Goal: Contribute content

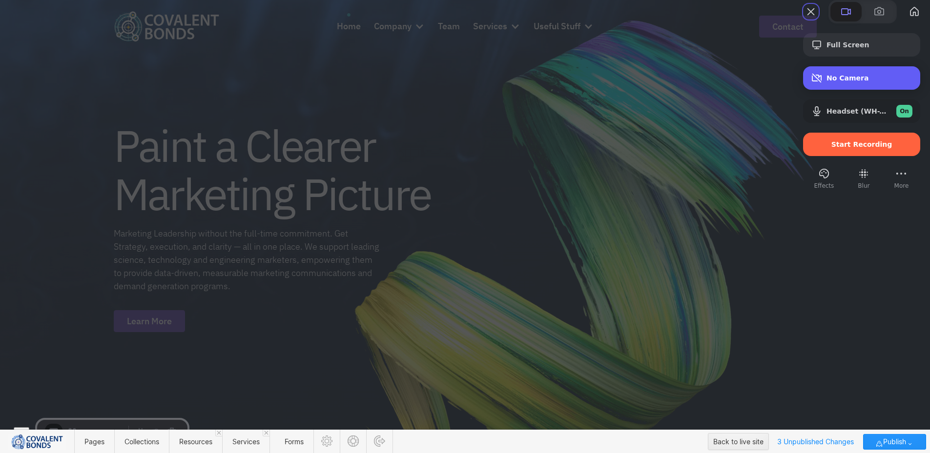
click at [852, 82] on span "No Camera" at bounding box center [869, 78] width 86 height 8
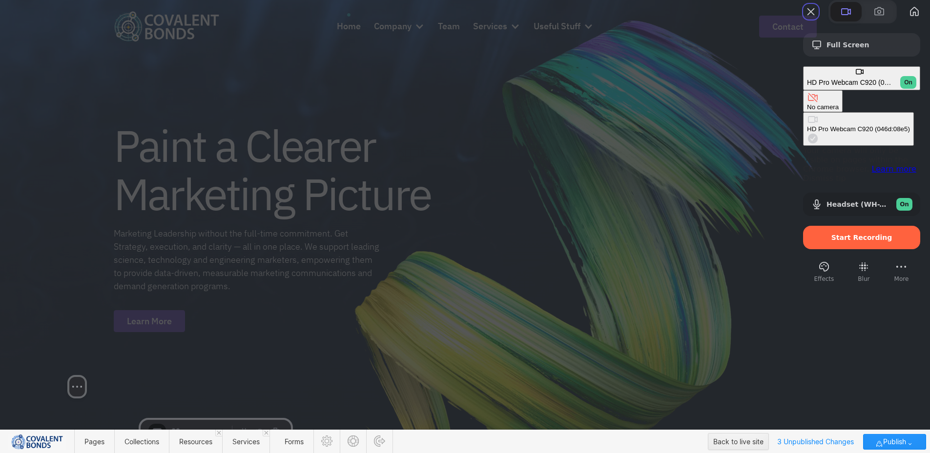
click at [80, 295] on div "Full Screen HD Pro Webcam C920 (046d:08e5) On No camera HD Pro Webcam C920 (046…" at bounding box center [465, 226] width 930 height 453
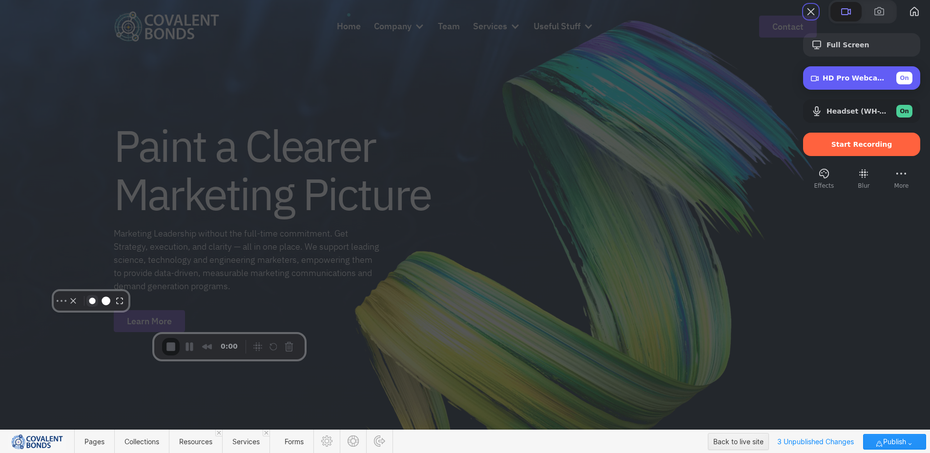
click at [86, 307] on button "Resize small" at bounding box center [92, 301] width 12 height 12
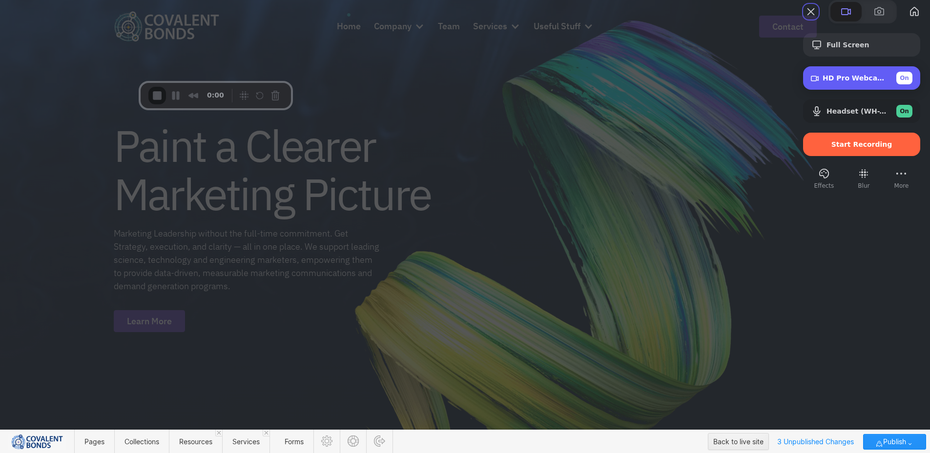
drag, startPoint x: 59, startPoint y: 288, endPoint x: 34, endPoint y: 20, distance: 269.6
click at [34, 20] on div at bounding box center [77, 21] width 146 height 75
click at [849, 156] on div "Start Recording" at bounding box center [861, 144] width 117 height 23
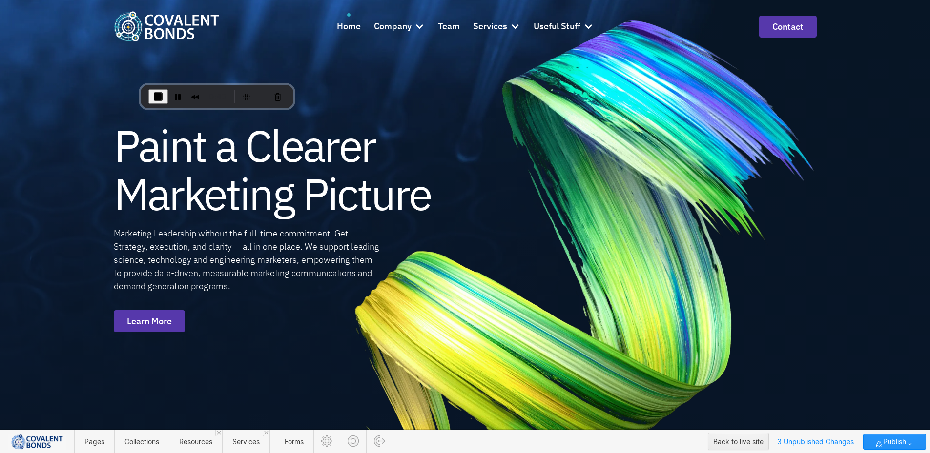
click at [907, 77] on div "Paint a Clearer Marketing Picture Marketing Leadership without the full-time co…" at bounding box center [465, 226] width 930 height 453
click at [248, 442] on span "Services" at bounding box center [245, 442] width 27 height 8
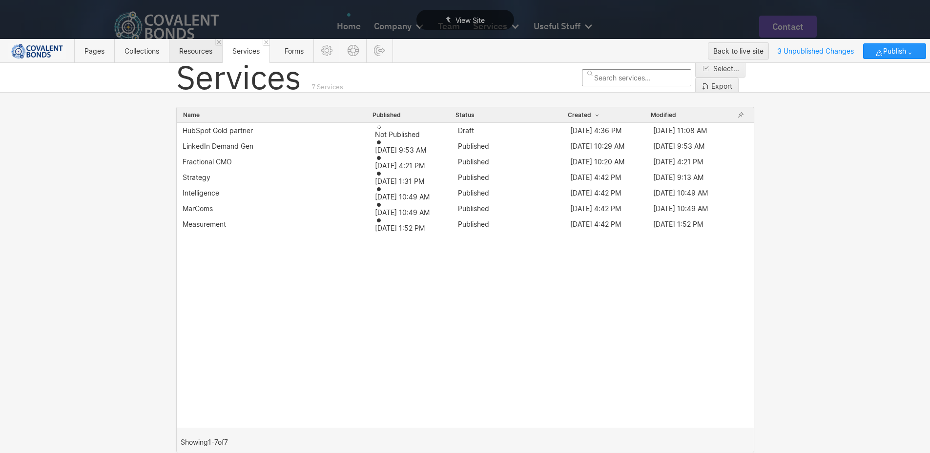
click at [202, 54] on span "Resources" at bounding box center [195, 51] width 33 height 8
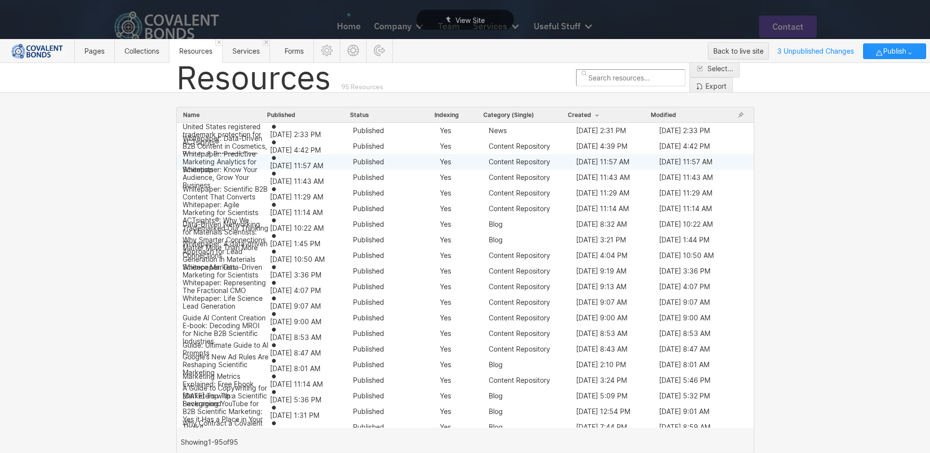
click at [449, 163] on div "Yes" at bounding box center [464, 162] width 49 height 8
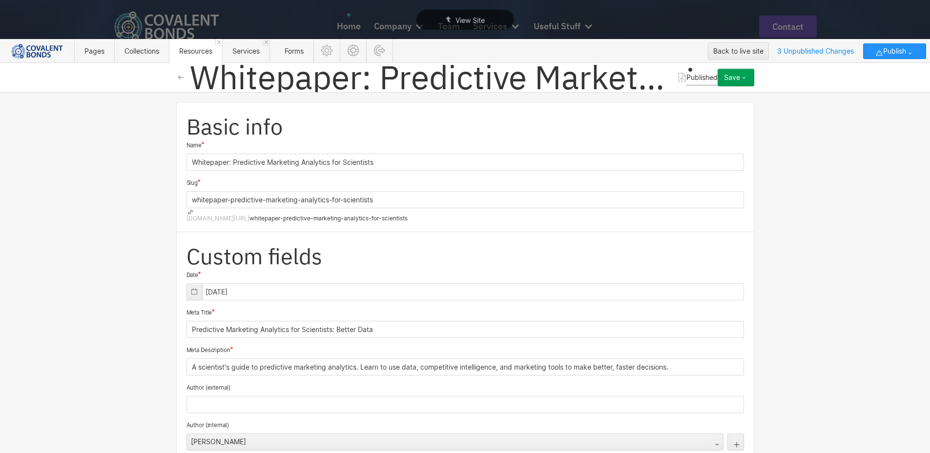
scroll to position [983, 0]
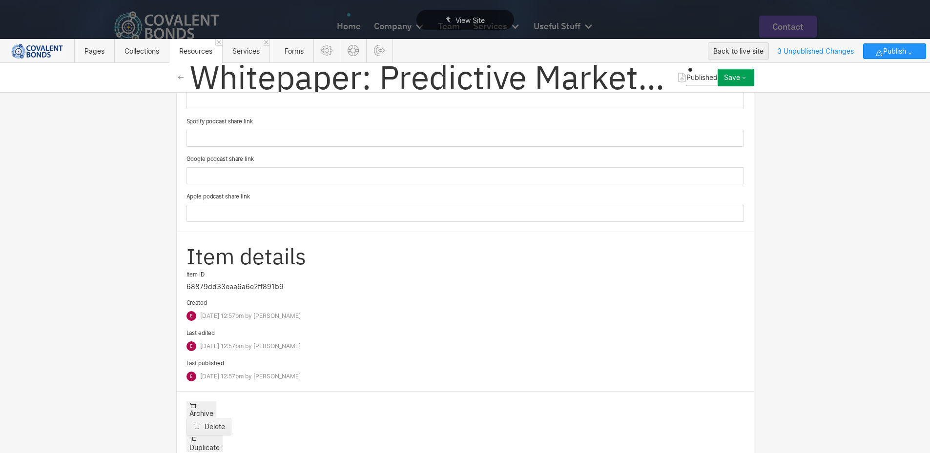
click at [220, 444] on span "Duplicate" at bounding box center [204, 448] width 30 height 8
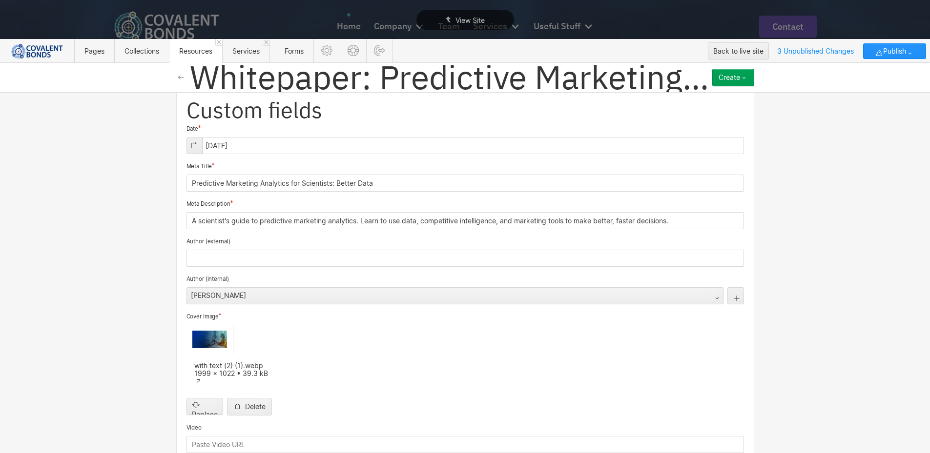
scroll to position [0, 0]
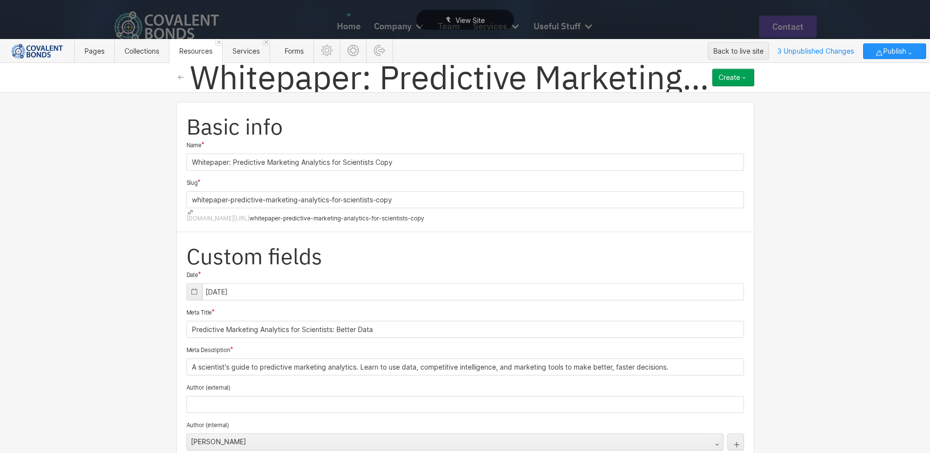
drag, startPoint x: 487, startPoint y: 214, endPoint x: 363, endPoint y: 214, distance: 124.0
click at [365, 207] on div "Basic info Name Whitepaper: Predictive Marketing Analytics for Scientists Copy …" at bounding box center [465, 167] width 578 height 130
click at [364, 213] on div "Basic info Name Whitepaper: Predictive Marketing Analytics for Scientists Copy …" at bounding box center [465, 167] width 578 height 130
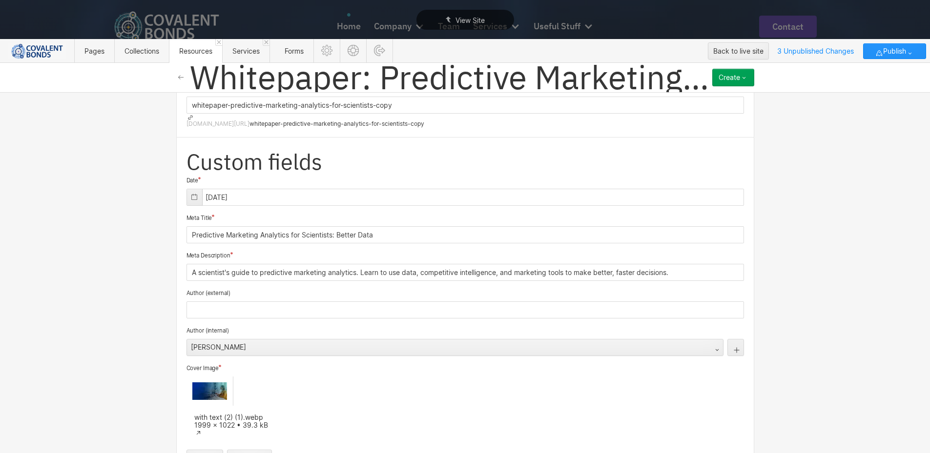
scroll to position [98, 0]
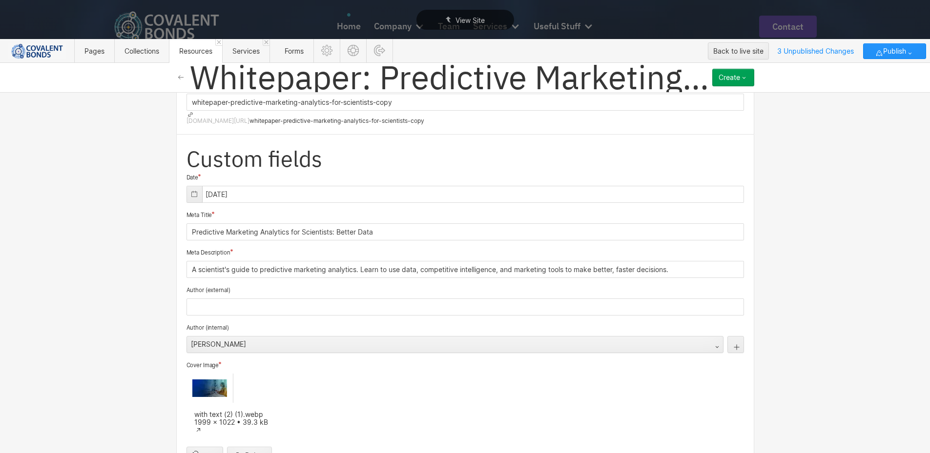
drag, startPoint x: 182, startPoint y: 202, endPoint x: 238, endPoint y: 206, distance: 56.3
click at [238, 211] on div "Meta Title Predictive Marketing Analytics for Scientists: Better Data" at bounding box center [464, 226] width 557 height 30
drag, startPoint x: 182, startPoint y: 202, endPoint x: 180, endPoint y: 240, distance: 38.6
click at [231, 211] on div "Meta Title" at bounding box center [464, 215] width 557 height 9
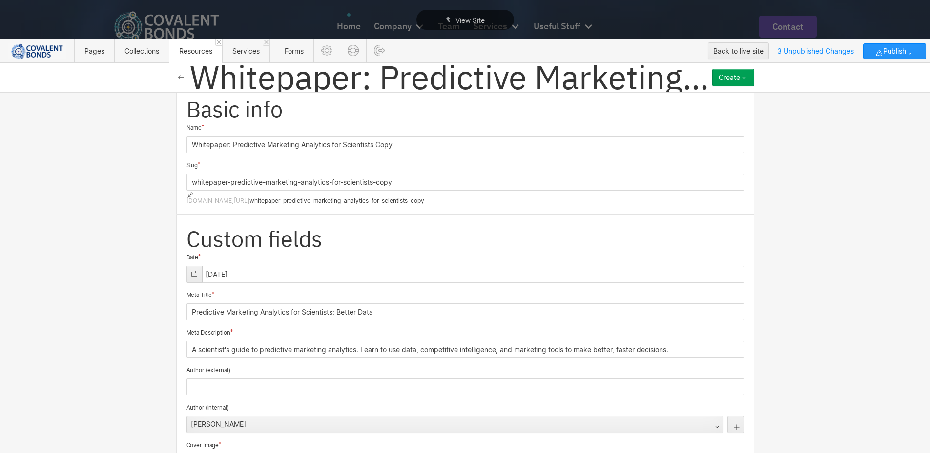
scroll to position [0, 0]
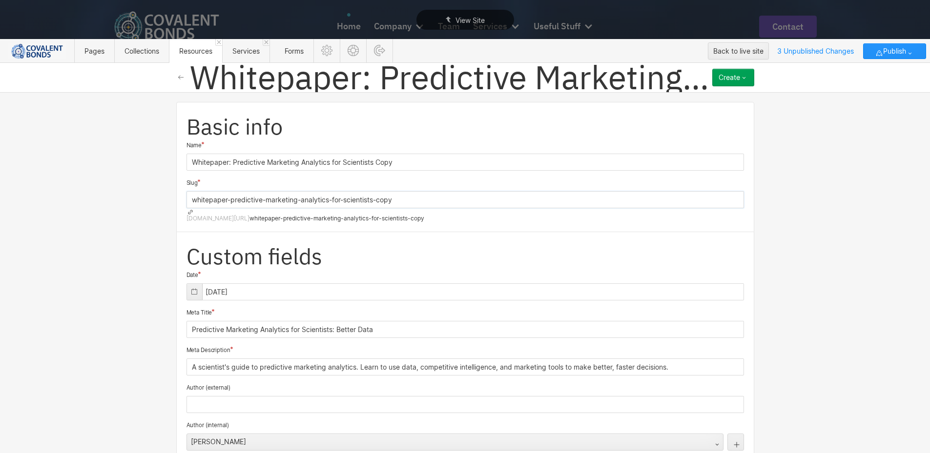
drag, startPoint x: 417, startPoint y: 199, endPoint x: 188, endPoint y: 201, distance: 228.5
click at [188, 201] on input "whitepaper-predictive-marketing-analytics-for-scientists-copy" at bounding box center [464, 199] width 557 height 17
click at [246, 214] on span "[DOMAIN_NAME][URL]" at bounding box center [217, 217] width 63 height 7
drag, startPoint x: 402, startPoint y: 153, endPoint x: 171, endPoint y: 156, distance: 230.9
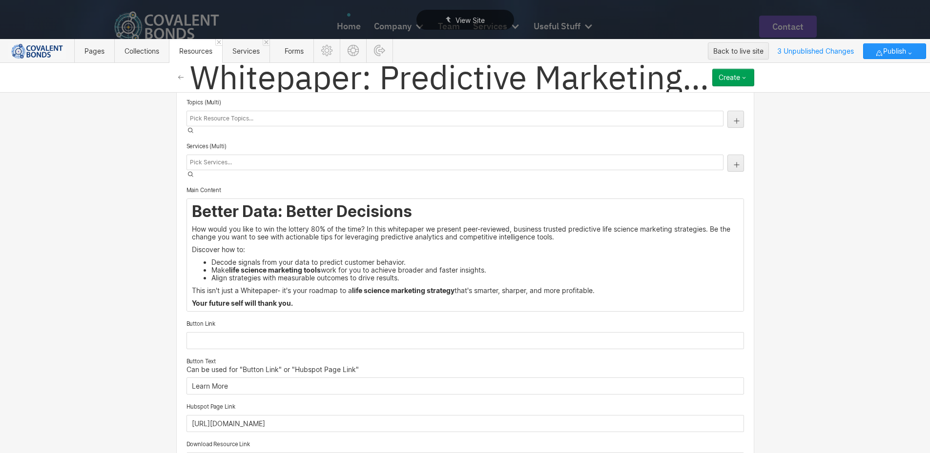
scroll to position [586, 0]
drag, startPoint x: 194, startPoint y: 193, endPoint x: 337, endPoint y: 290, distance: 172.6
click at [337, 290] on div "Better Data: Better Decisions How would you like to win the lottery 80% of the …" at bounding box center [465, 254] width 556 height 112
click at [313, 299] on p "Your future self will thank you." at bounding box center [465, 303] width 547 height 8
drag, startPoint x: 313, startPoint y: 288, endPoint x: 229, endPoint y: 202, distance: 120.8
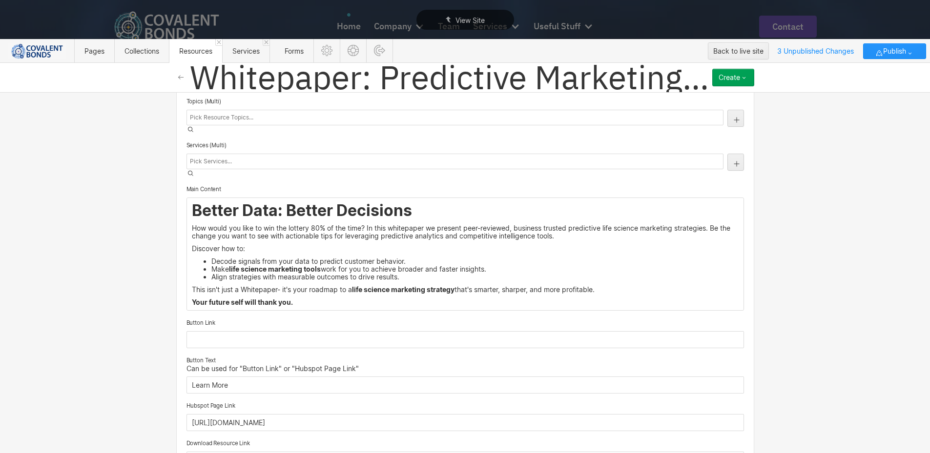
click at [181, 187] on div "Custom fields Date [DATE] Meta Title Predictive Marketing Analytics for Scienti…" at bounding box center [465, 138] width 578 height 983
click at [229, 202] on h2 "Better Data: Better Decisions" at bounding box center [465, 211] width 547 height 18
drag, startPoint x: 308, startPoint y: 287, endPoint x: 191, endPoint y: 193, distance: 150.0
click at [191, 198] on div "Better Data: Better Decisions How would you like to win the lottery 80% of the …" at bounding box center [465, 254] width 556 height 112
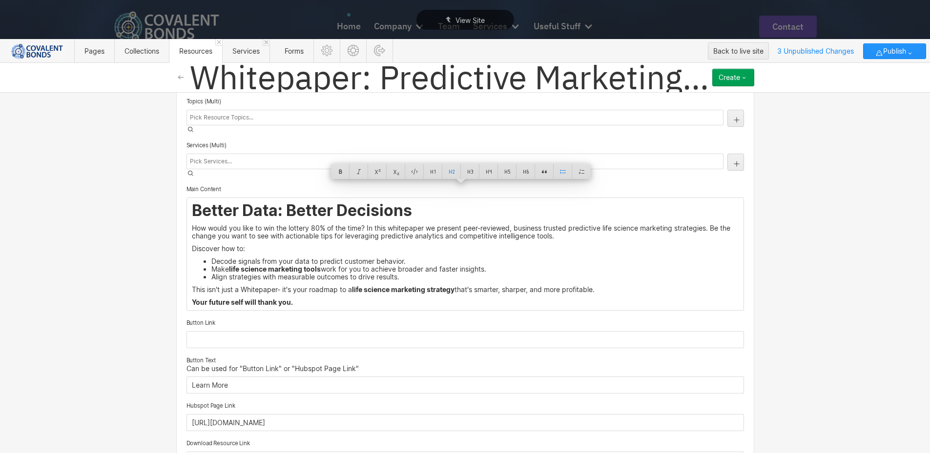
click at [268, 377] on input "Learn More" at bounding box center [464, 385] width 557 height 17
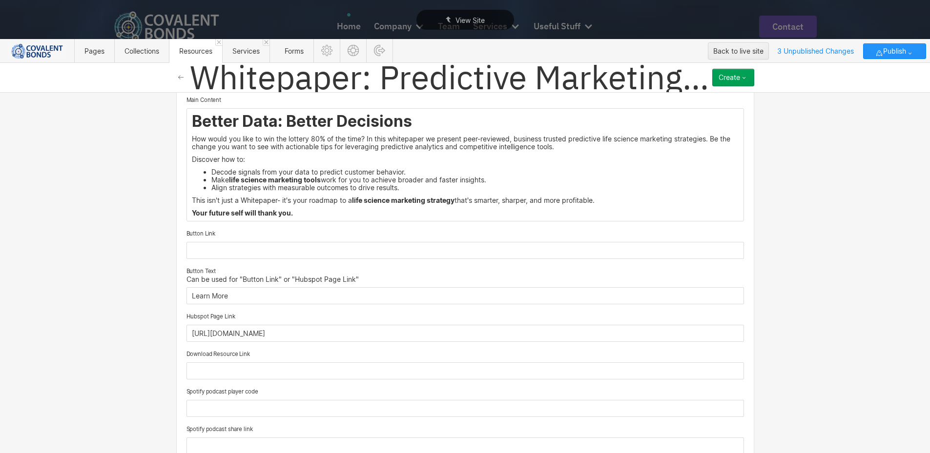
scroll to position [683, 0]
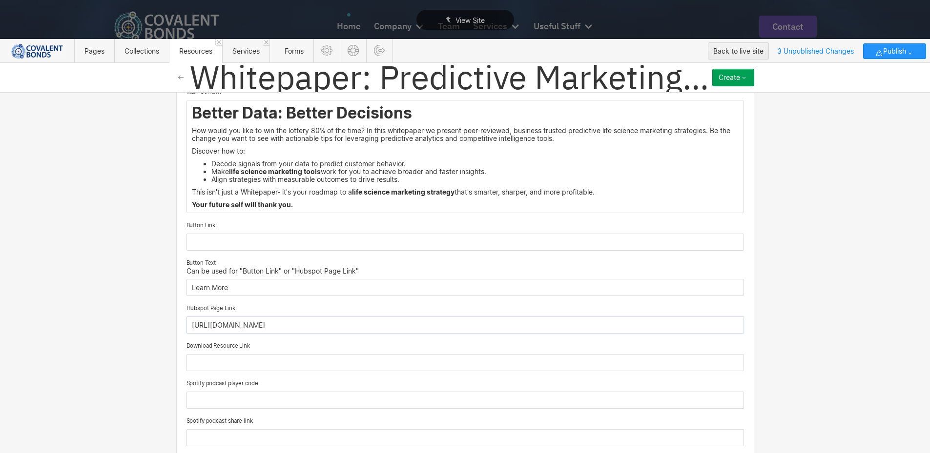
drag, startPoint x: 474, startPoint y: 319, endPoint x: 188, endPoint y: 319, distance: 286.5
click at [188, 319] on input "[URL][DOMAIN_NAME]" at bounding box center [464, 325] width 557 height 17
click at [394, 317] on input "[URL][DOMAIN_NAME]" at bounding box center [464, 325] width 557 height 17
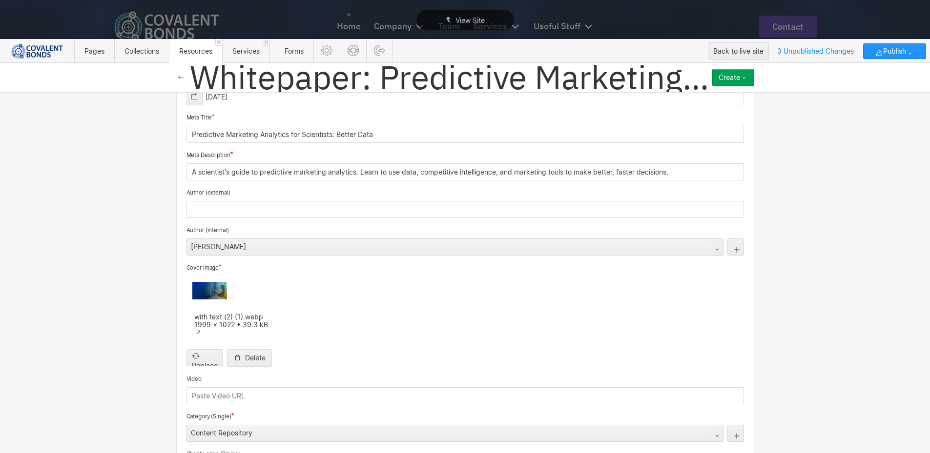
scroll to position [0, 0]
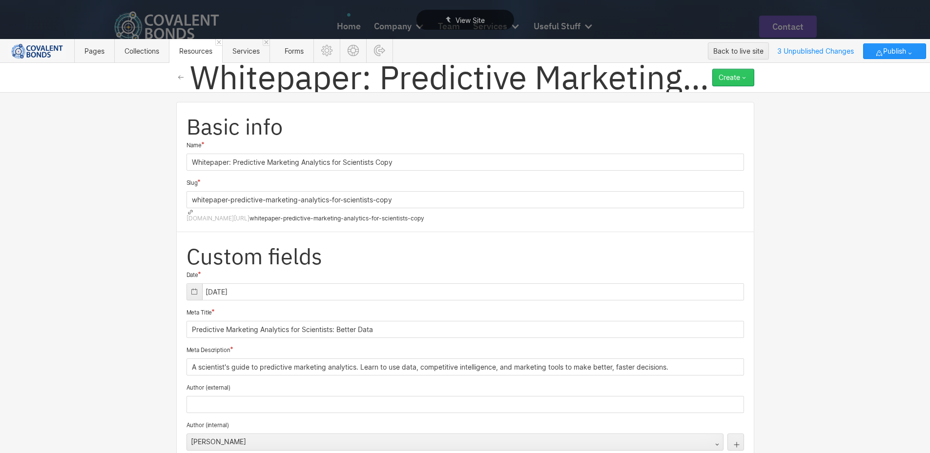
click at [746, 77] on icon "button" at bounding box center [744, 78] width 8 height 8
click at [184, 77] on icon "button" at bounding box center [181, 78] width 8 height 8
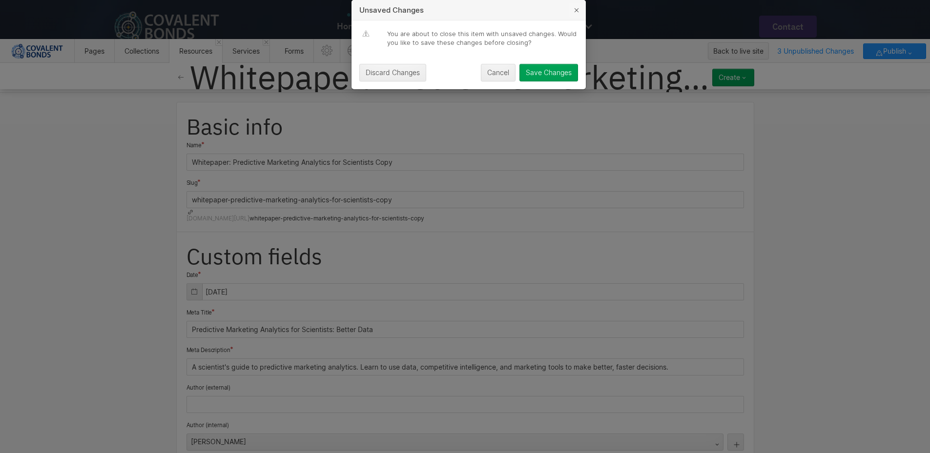
click at [577, 12] on icon "button" at bounding box center [577, 10] width 4 height 4
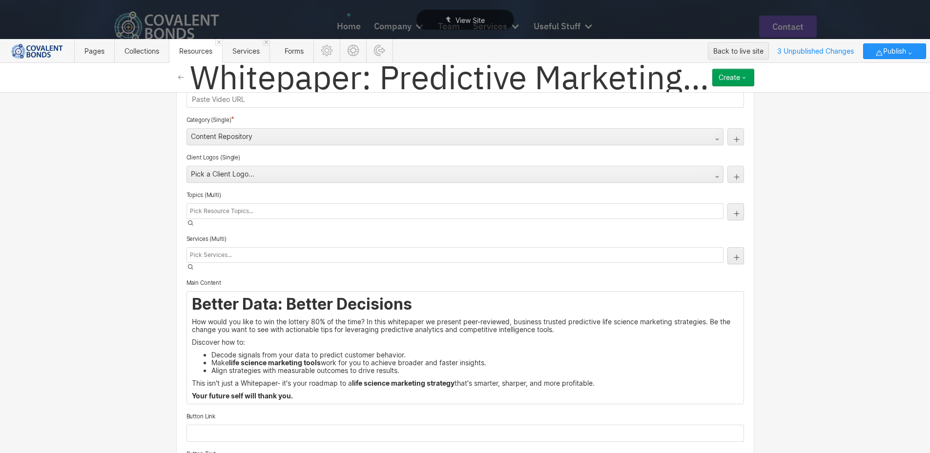
scroll to position [244, 0]
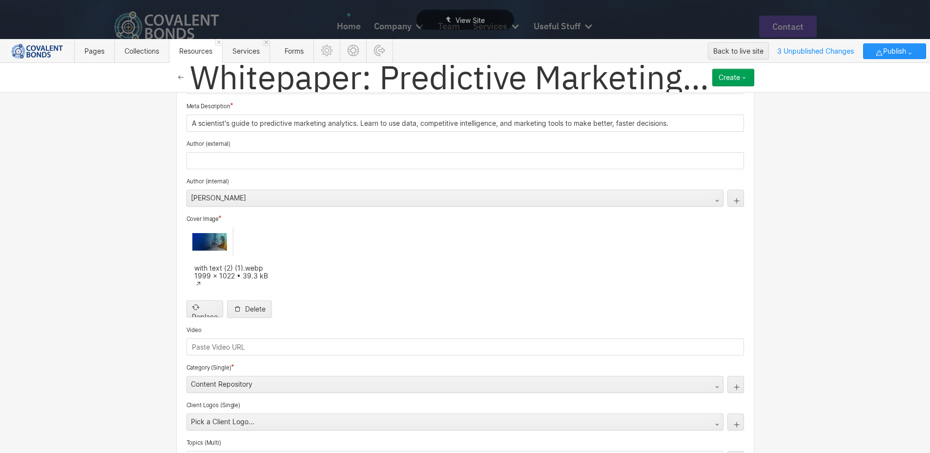
click at [185, 76] on icon "button" at bounding box center [181, 78] width 8 height 8
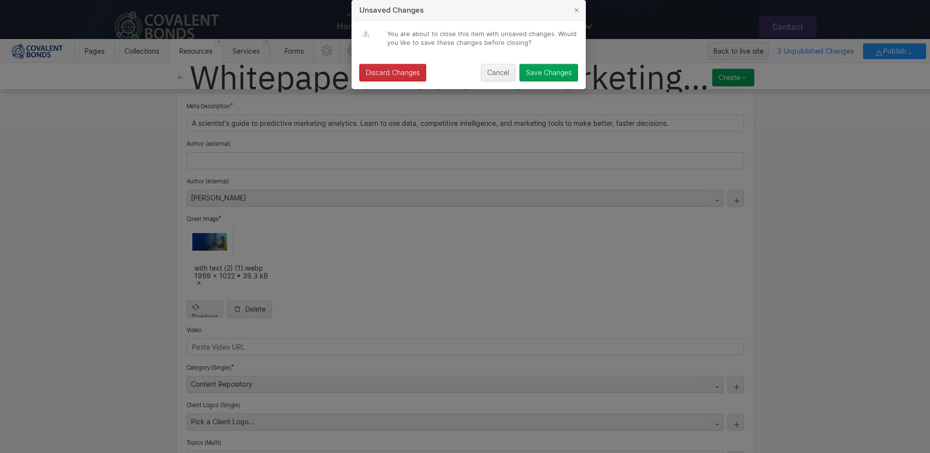
click at [408, 77] on div "Discard Changes" at bounding box center [393, 73] width 54 height 8
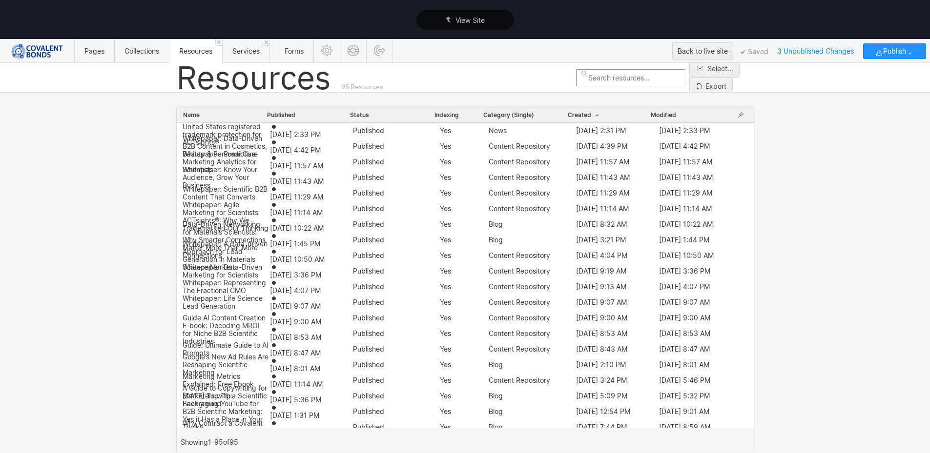
click at [237, 223] on div "ACTsights®: Why We Trademarked Our Thinking" at bounding box center [226, 225] width 87 height 16
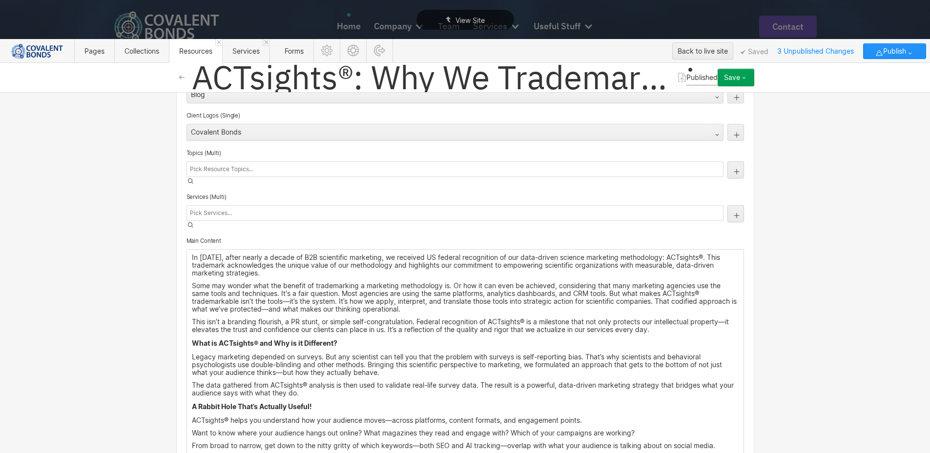
scroll to position [635, 0]
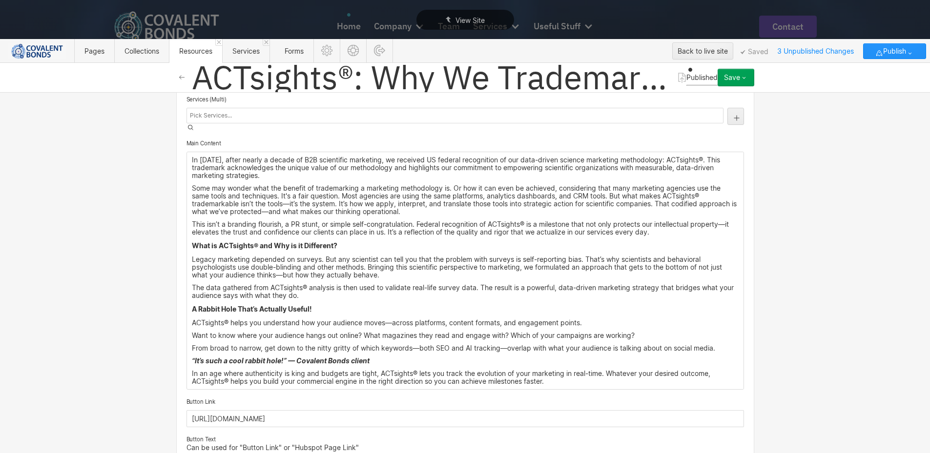
drag, startPoint x: 187, startPoint y: 138, endPoint x: 564, endPoint y: 356, distance: 435.4
click at [564, 356] on div "In [DATE], after nearly a decade of B2B scientific marketing, we received US fe…" at bounding box center [465, 270] width 556 height 237
click at [553, 346] on div "In [DATE], after nearly a decade of B2B scientific marketing, we received US fe…" at bounding box center [465, 270] width 556 height 237
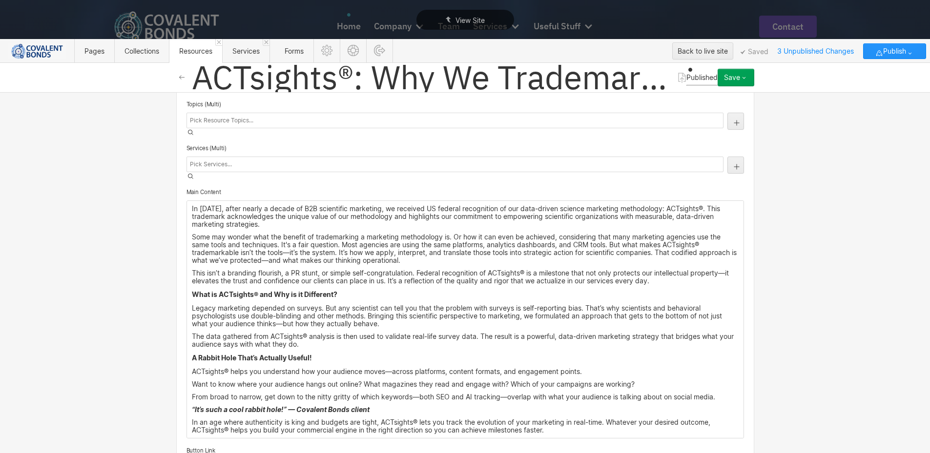
scroll to position [781, 0]
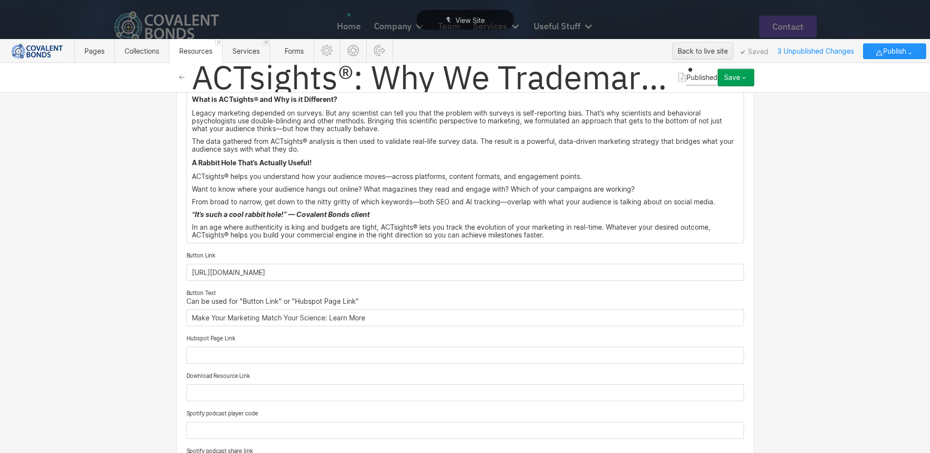
drag, startPoint x: 416, startPoint y: 256, endPoint x: 392, endPoint y: 281, distance: 34.9
click at [176, 245] on div "Custom fields Date [DATE] Meta Title ACTsights®: Our Trademarked Marketing Meth…" at bounding box center [465, 6] width 578 height 1111
click at [441, 309] on input "Make Your Marketing Match Your Science: Learn More" at bounding box center [464, 317] width 557 height 17
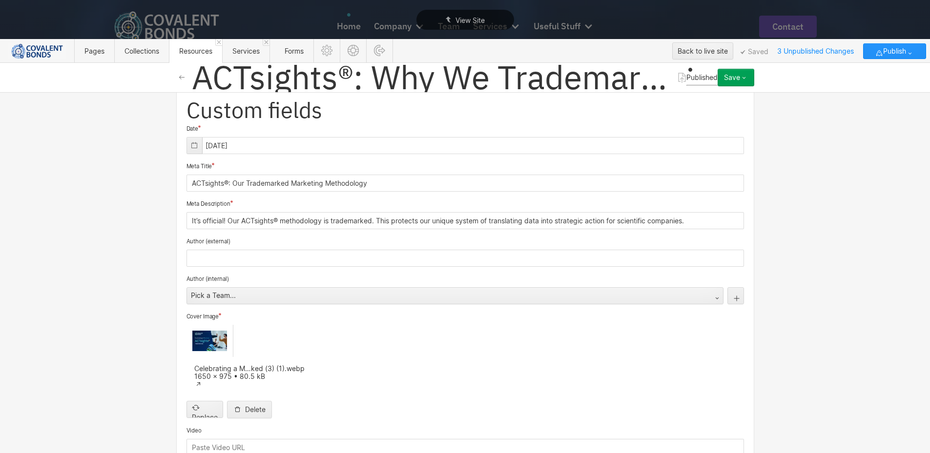
scroll to position [0, 0]
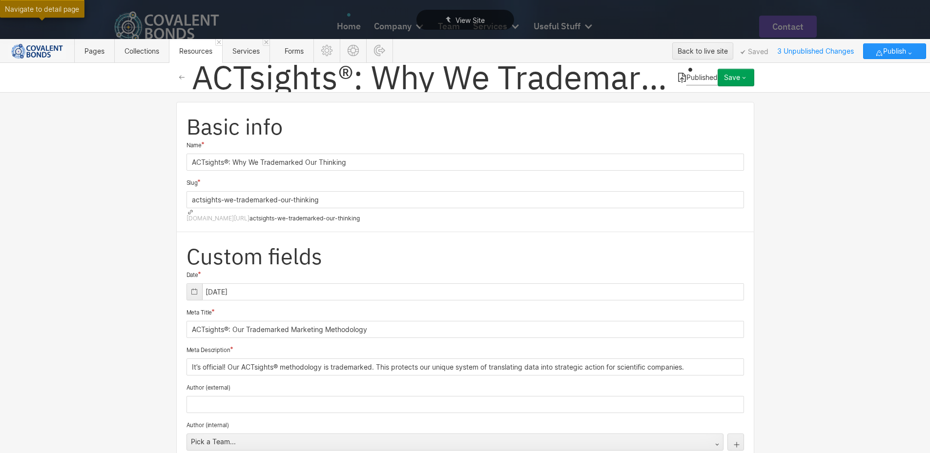
click at [678, 80] on icon at bounding box center [682, 78] width 8 height 10
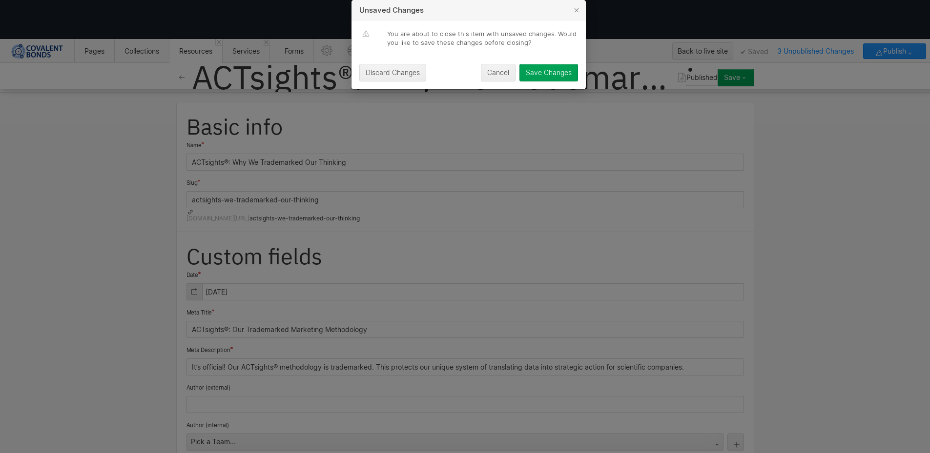
click at [380, 82] on button "Discard Changes" at bounding box center [392, 73] width 67 height 18
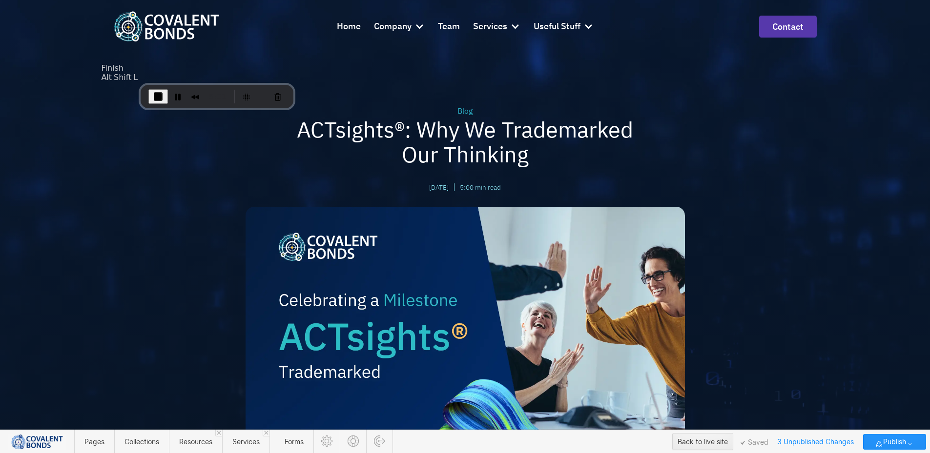
click at [148, 89] on button "End Recording" at bounding box center [158, 96] width 20 height 15
